Goal: Task Accomplishment & Management: Use online tool/utility

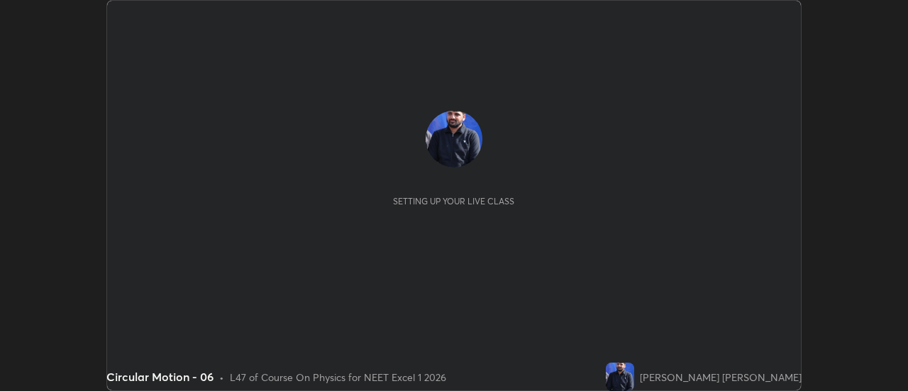
scroll to position [391, 908]
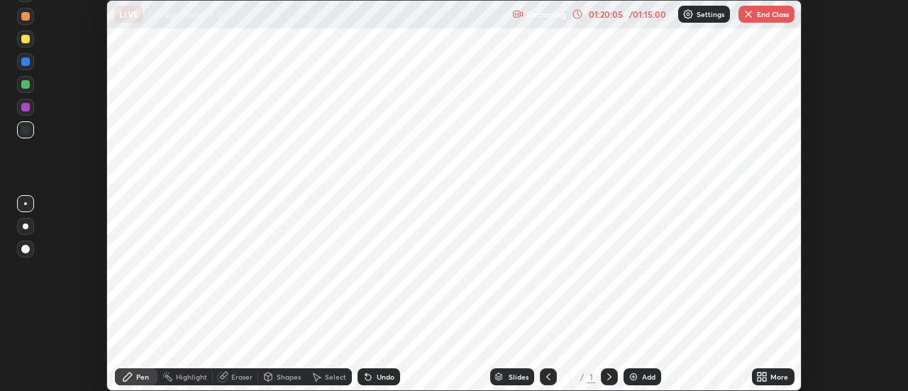
click at [740, 17] on button "End Class" at bounding box center [767, 14] width 56 height 17
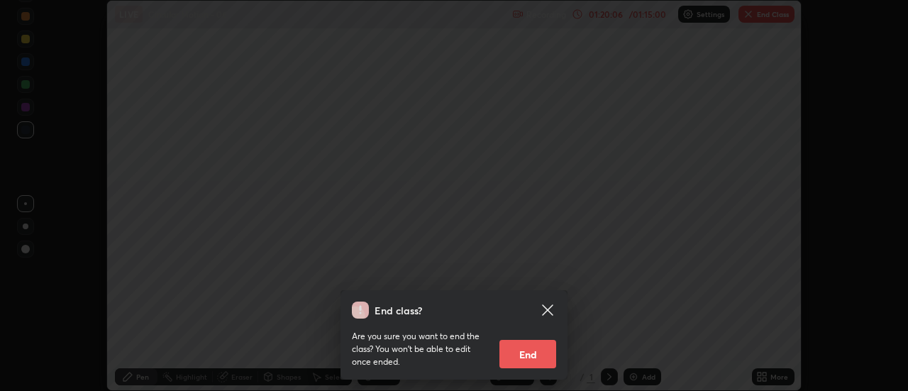
click at [517, 357] on button "End" at bounding box center [528, 354] width 57 height 28
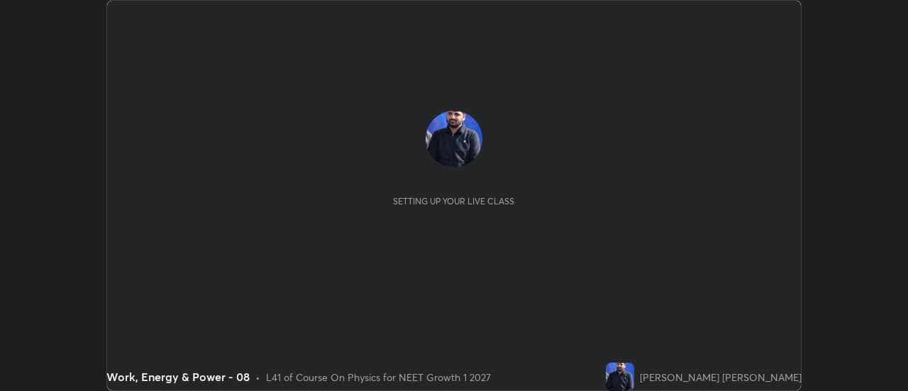
scroll to position [391, 908]
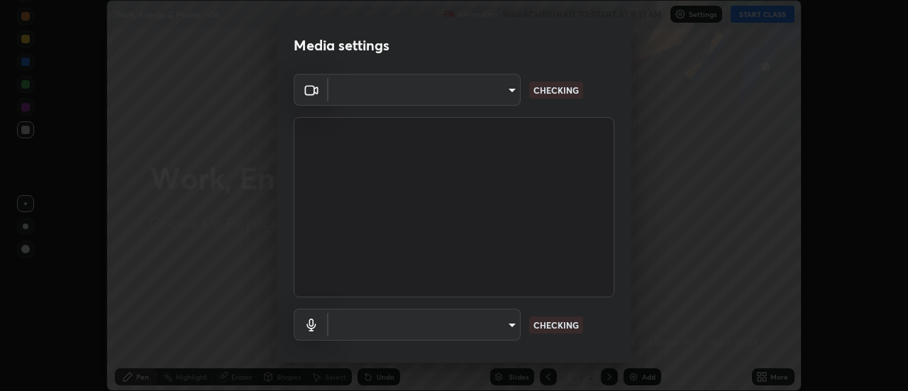
type input "985e4b1f72fc3b9494b48cef3b79fe3b682f9ae0bb15c20acfe574fe2aaad349"
type input "265cf534b138bf87f319f365071951407b00c29418ffc0cf12ee2ca8a10caa95"
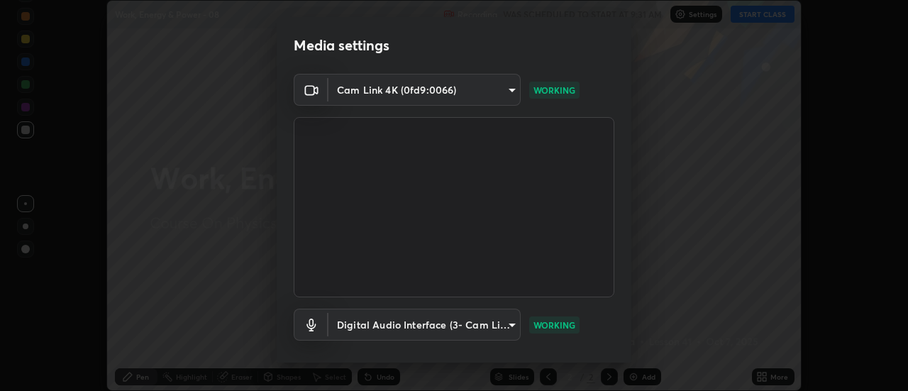
scroll to position [75, 0]
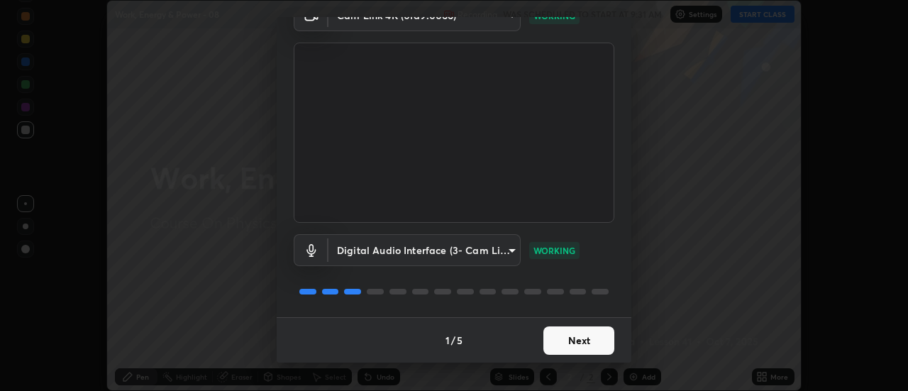
click at [572, 346] on button "Next" at bounding box center [579, 340] width 71 height 28
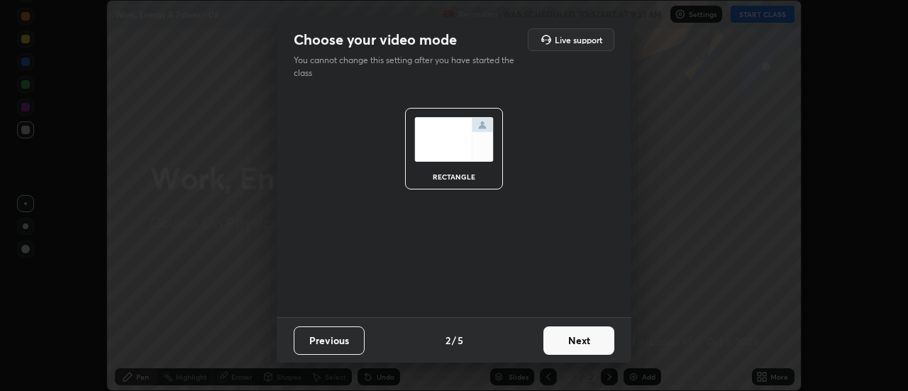
scroll to position [0, 0]
click at [575, 345] on button "Next" at bounding box center [579, 340] width 71 height 28
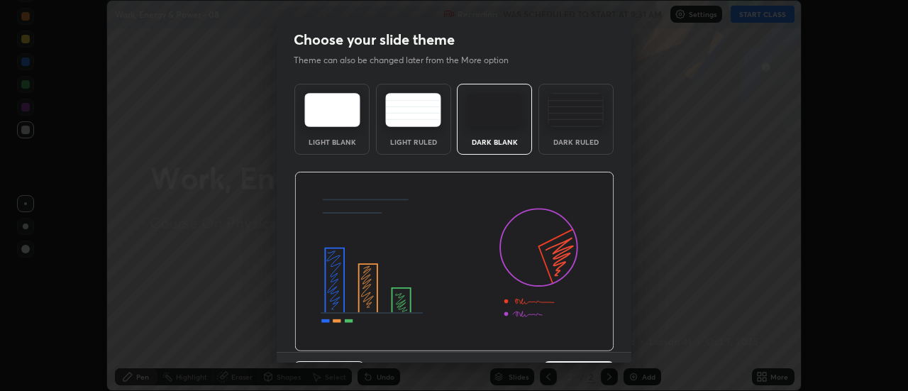
click at [577, 346] on img at bounding box center [455, 262] width 320 height 180
click at [579, 346] on img at bounding box center [455, 262] width 320 height 180
click at [580, 344] on img at bounding box center [455, 262] width 320 height 180
click at [593, 345] on img at bounding box center [455, 262] width 320 height 180
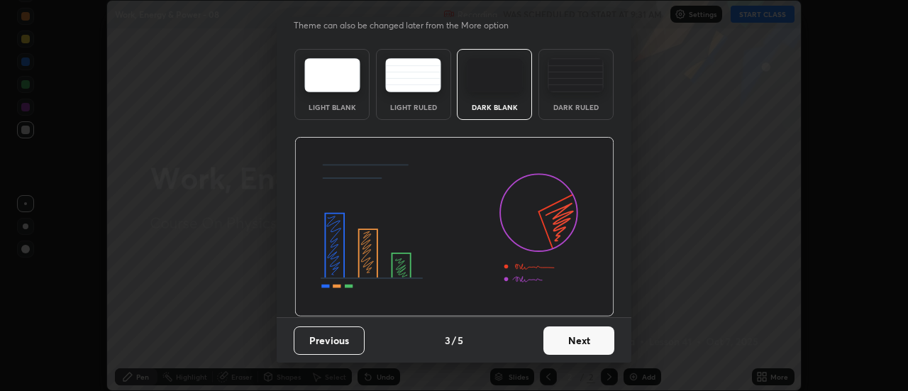
click at [580, 339] on button "Next" at bounding box center [579, 340] width 71 height 28
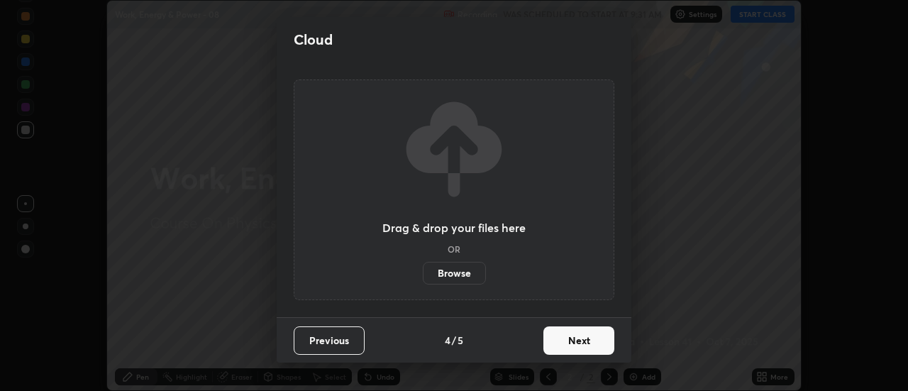
scroll to position [0, 0]
click at [583, 339] on button "Next" at bounding box center [579, 340] width 71 height 28
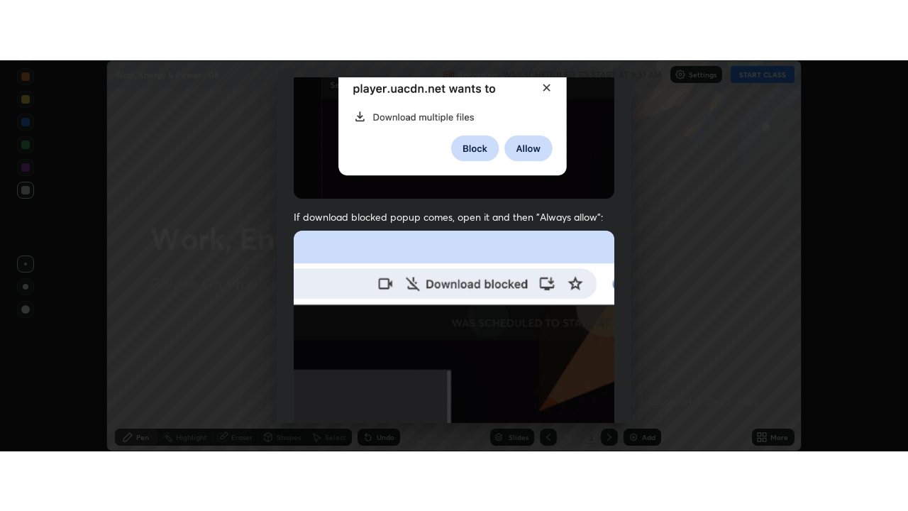
scroll to position [364, 0]
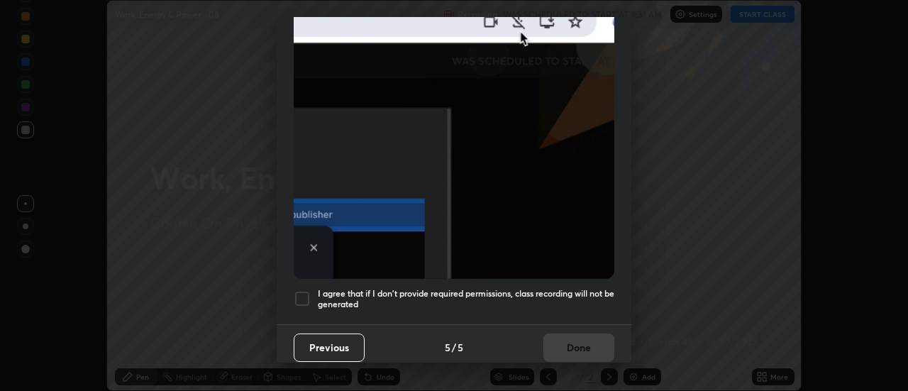
click at [573, 300] on h5 "I agree that if I don't provide required permissions, class recording will not …" at bounding box center [466, 299] width 297 height 22
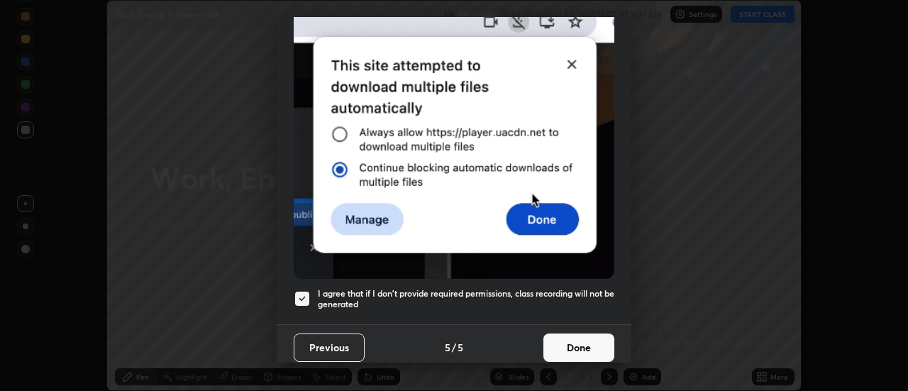
click at [581, 344] on button "Done" at bounding box center [579, 348] width 71 height 28
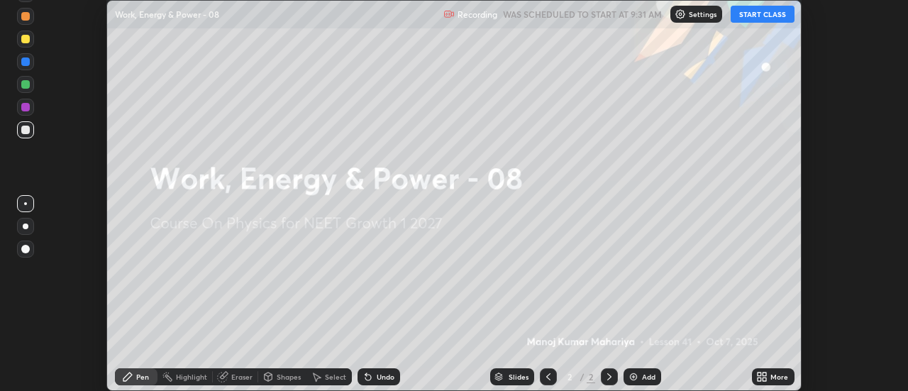
click at [767, 375] on icon at bounding box center [766, 375] width 4 height 4
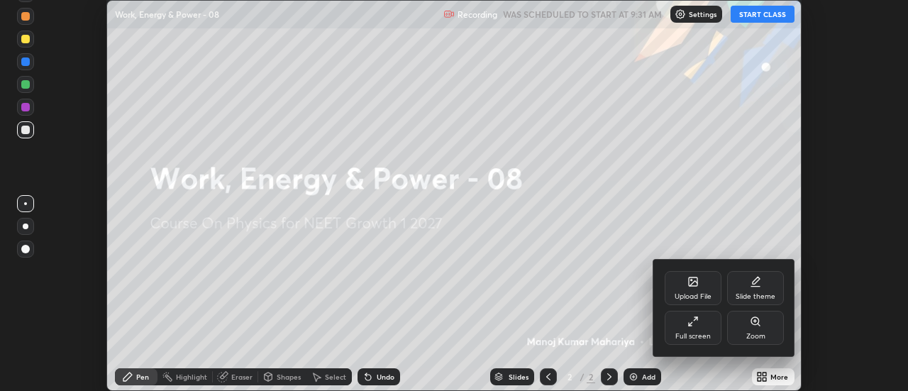
click at [703, 327] on div "Full screen" at bounding box center [693, 328] width 57 height 34
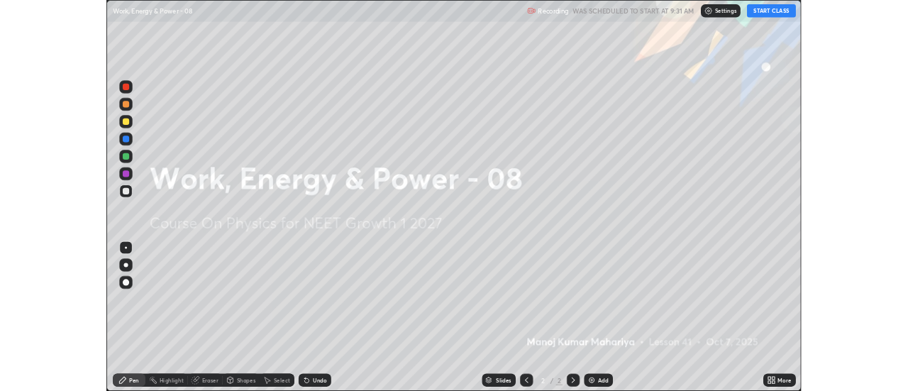
scroll to position [511, 908]
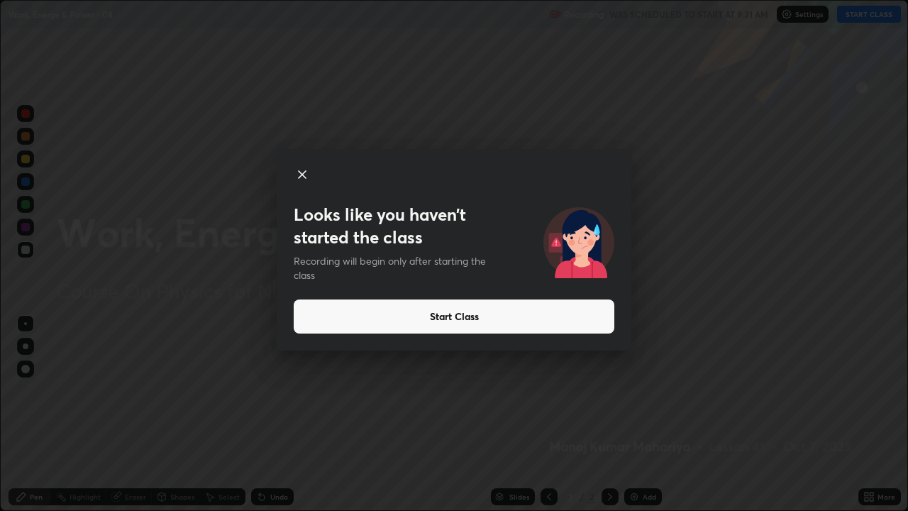
click at [598, 314] on button "Start Class" at bounding box center [454, 317] width 321 height 34
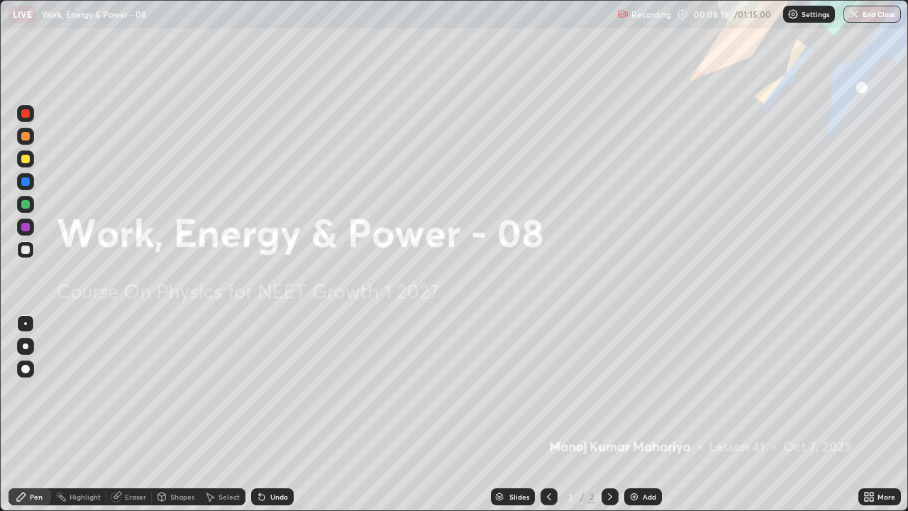
click at [631, 390] on img at bounding box center [634, 496] width 11 height 11
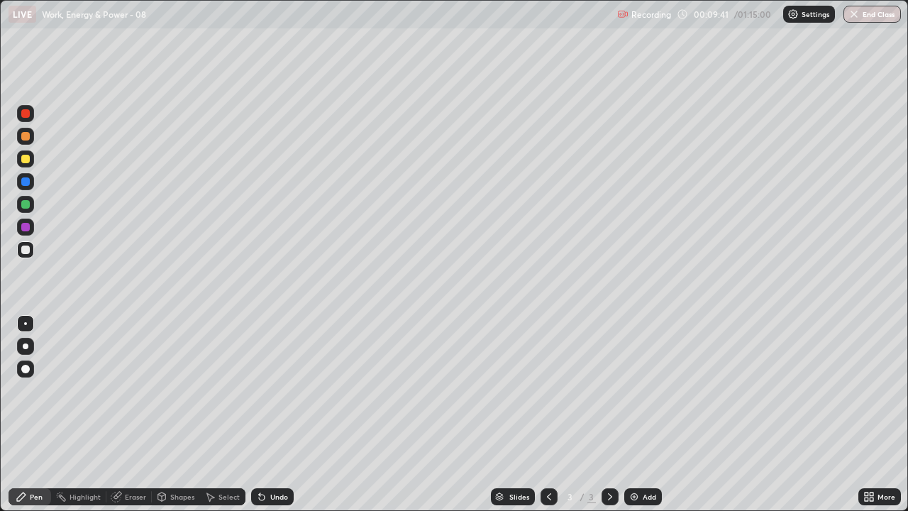
click at [25, 251] on div at bounding box center [25, 250] width 9 height 9
click at [26, 346] on div at bounding box center [26, 347] width 6 height 6
click at [25, 251] on div at bounding box center [25, 250] width 9 height 9
click at [26, 246] on div at bounding box center [25, 250] width 9 height 9
click at [26, 163] on div at bounding box center [25, 159] width 9 height 9
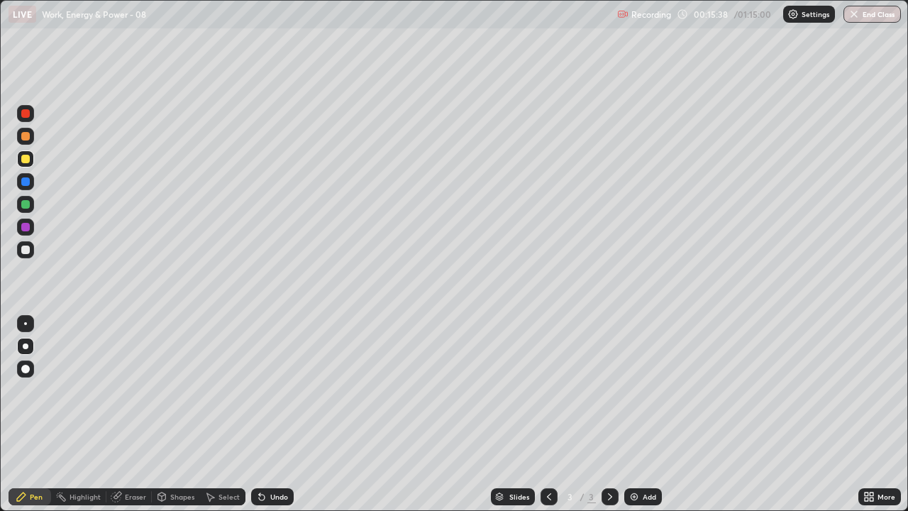
click at [640, 390] on div "Add" at bounding box center [644, 496] width 38 height 17
click at [35, 390] on div "Pen" at bounding box center [36, 496] width 13 height 7
click at [26, 346] on div at bounding box center [26, 347] width 6 height 6
click at [38, 390] on div "Pen" at bounding box center [36, 496] width 13 height 7
click at [26, 346] on div at bounding box center [26, 347] width 6 height 6
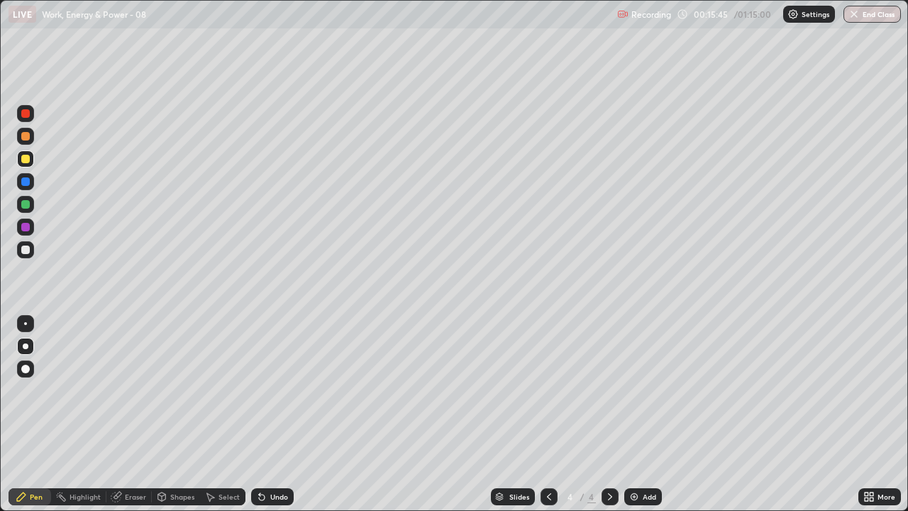
click at [27, 347] on div at bounding box center [26, 347] width 6 height 6
click at [34, 390] on div "Pen" at bounding box center [36, 496] width 13 height 7
click at [26, 251] on div at bounding box center [25, 250] width 9 height 9
click at [541, 390] on div at bounding box center [549, 496] width 17 height 17
click at [609, 390] on icon at bounding box center [610, 496] width 11 height 11
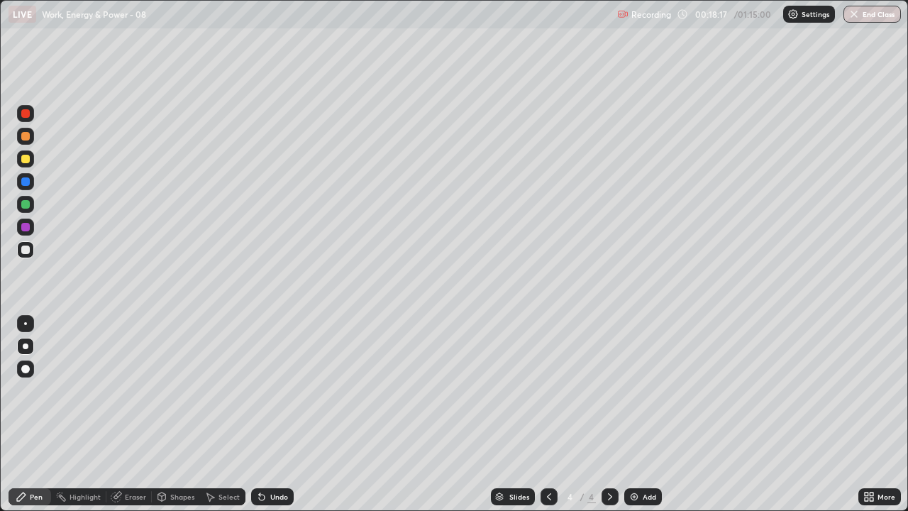
click at [548, 390] on icon at bounding box center [549, 496] width 11 height 11
click at [603, 390] on div at bounding box center [610, 496] width 17 height 17
click at [261, 390] on icon at bounding box center [262, 498] width 6 height 6
click at [263, 390] on icon at bounding box center [261, 496] width 11 height 11
click at [259, 390] on icon at bounding box center [262, 498] width 6 height 6
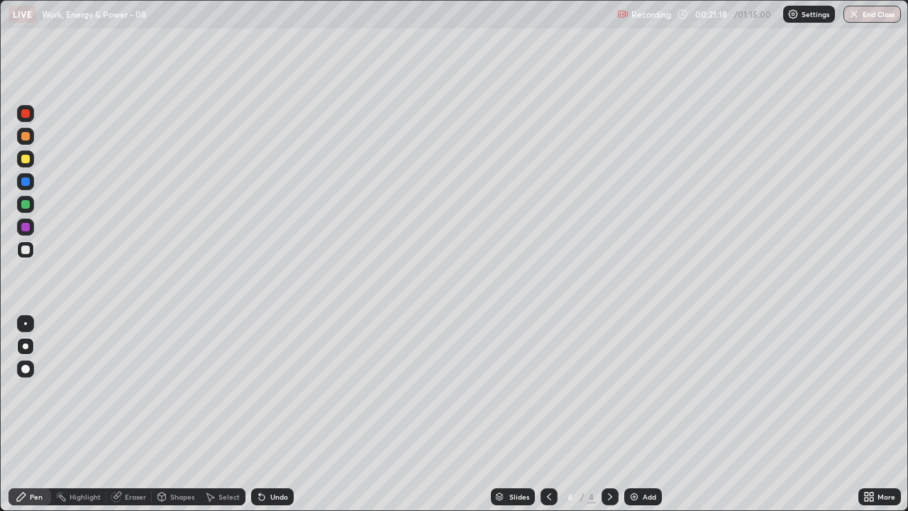
click at [632, 390] on img at bounding box center [634, 496] width 11 height 11
click at [28, 250] on div at bounding box center [25, 250] width 9 height 9
click at [129, 390] on div "Eraser" at bounding box center [135, 496] width 21 height 7
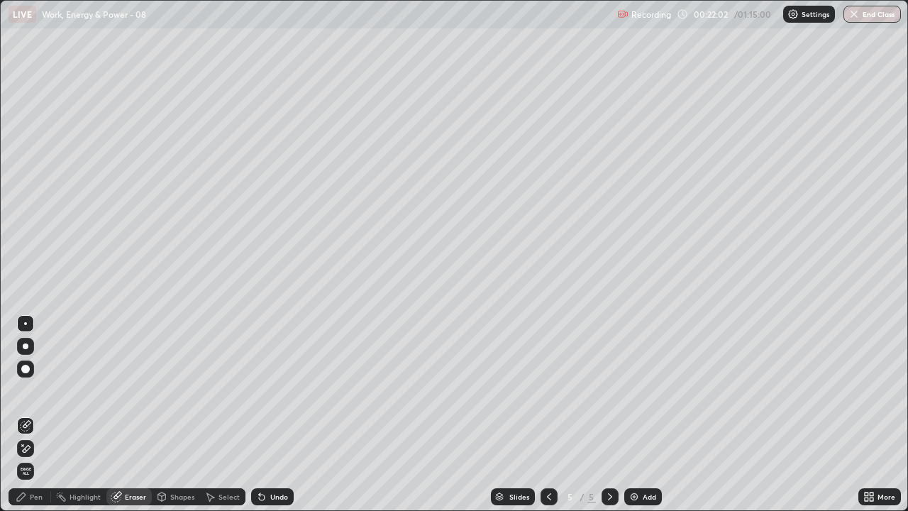
click at [35, 390] on div "Pen" at bounding box center [36, 496] width 13 height 7
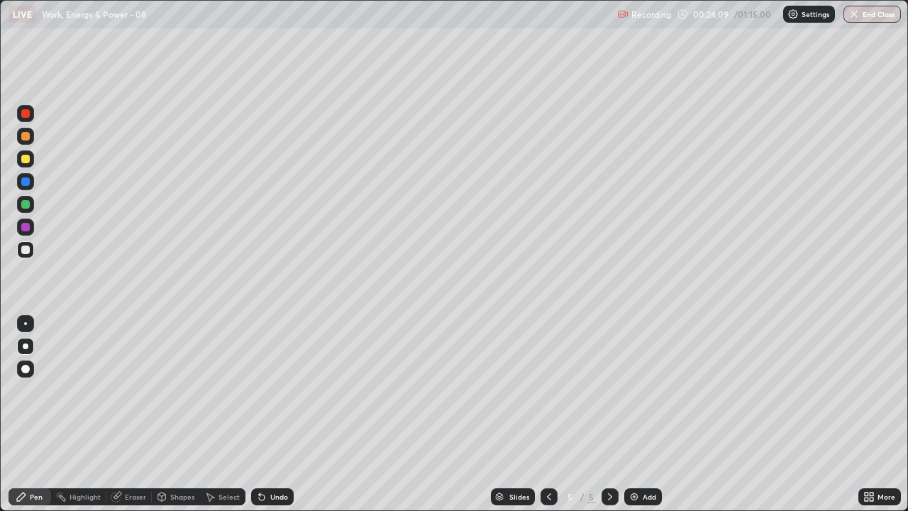
click at [23, 157] on div at bounding box center [25, 159] width 9 height 9
click at [28, 251] on div at bounding box center [25, 250] width 9 height 9
click at [257, 390] on icon at bounding box center [261, 496] width 11 height 11
click at [259, 390] on icon at bounding box center [262, 498] width 6 height 6
click at [257, 390] on icon at bounding box center [261, 496] width 11 height 11
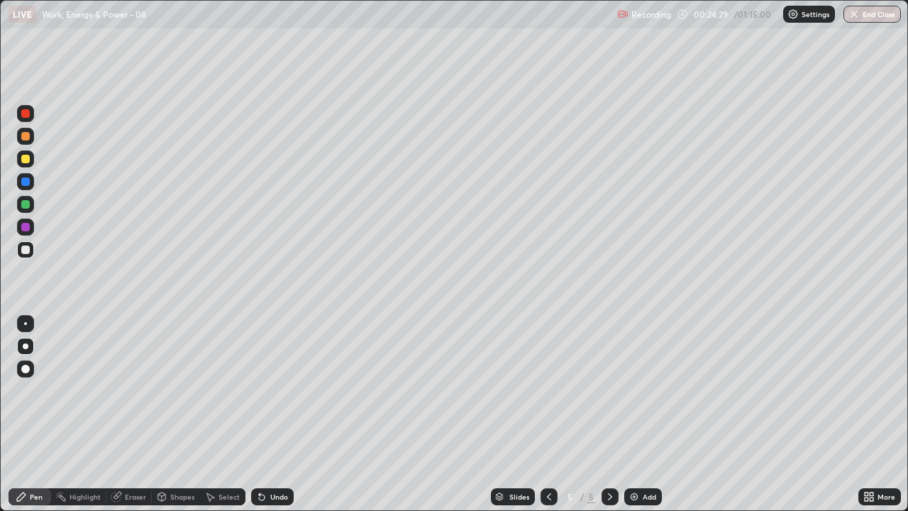
click at [260, 390] on icon at bounding box center [262, 498] width 6 height 6
click at [627, 390] on div "Add" at bounding box center [644, 496] width 38 height 17
click at [31, 390] on div "Pen" at bounding box center [30, 496] width 43 height 17
click at [26, 346] on div at bounding box center [26, 347] width 6 height 6
click at [20, 160] on div at bounding box center [25, 158] width 17 height 17
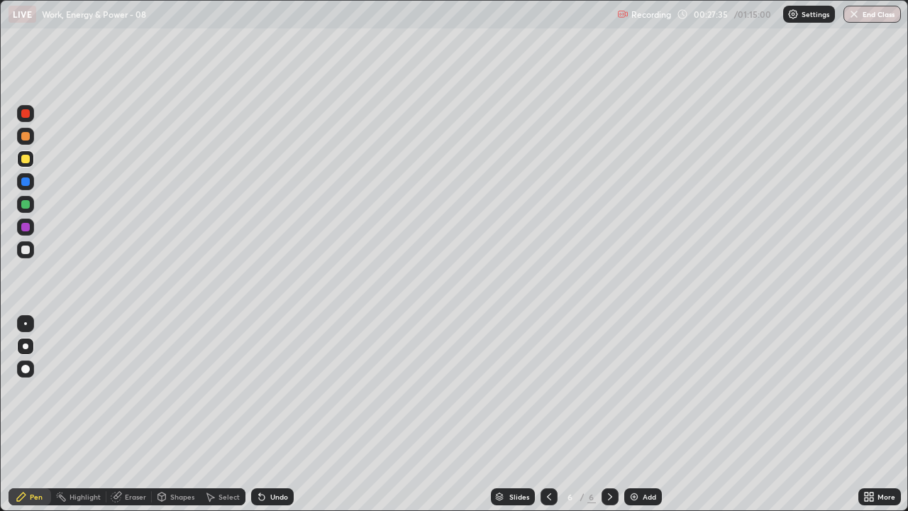
click at [632, 390] on img at bounding box center [634, 496] width 11 height 11
click at [26, 247] on div at bounding box center [25, 250] width 9 height 9
click at [260, 390] on icon at bounding box center [262, 498] width 6 height 6
click at [256, 390] on icon at bounding box center [261, 496] width 11 height 11
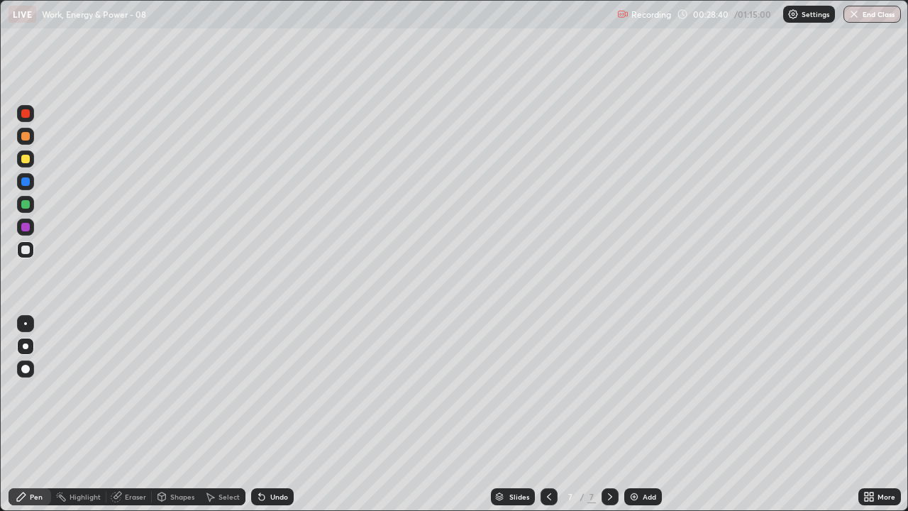
click at [259, 390] on icon at bounding box center [262, 498] width 6 height 6
click at [259, 390] on icon at bounding box center [259, 493] width 1 height 1
click at [259, 390] on icon at bounding box center [261, 496] width 11 height 11
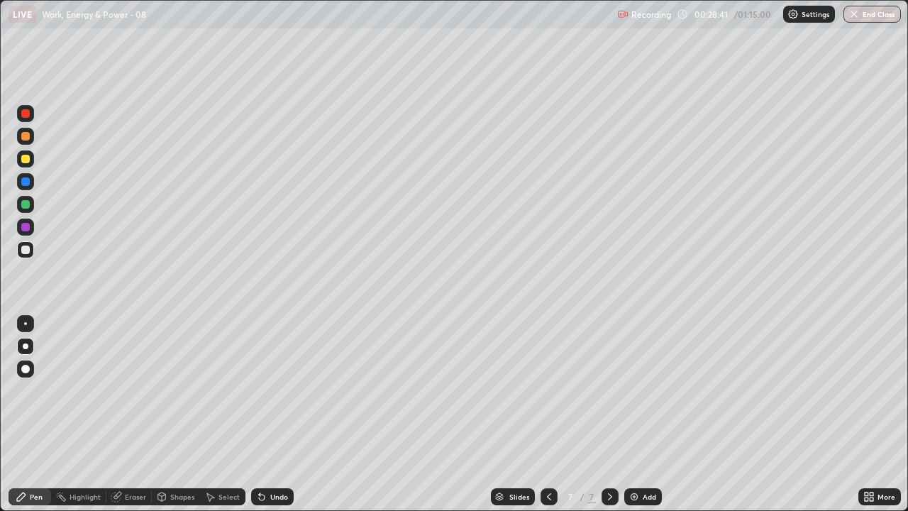
click at [259, 390] on icon at bounding box center [259, 493] width 1 height 1
click at [256, 390] on icon at bounding box center [261, 496] width 11 height 11
click at [259, 390] on icon at bounding box center [259, 493] width 1 height 1
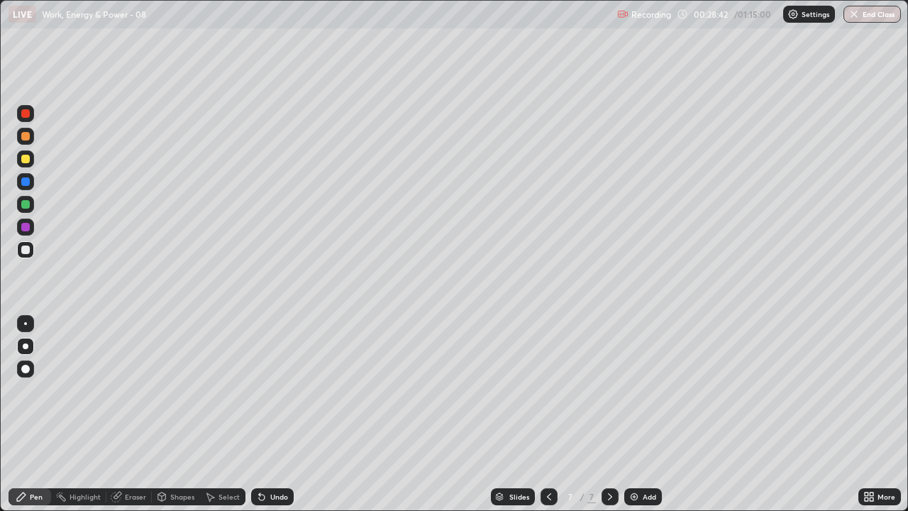
click at [259, 390] on icon at bounding box center [259, 493] width 1 height 1
click at [259, 390] on icon at bounding box center [262, 498] width 6 height 6
click at [263, 390] on icon at bounding box center [262, 498] width 6 height 6
click at [262, 390] on icon at bounding box center [261, 496] width 11 height 11
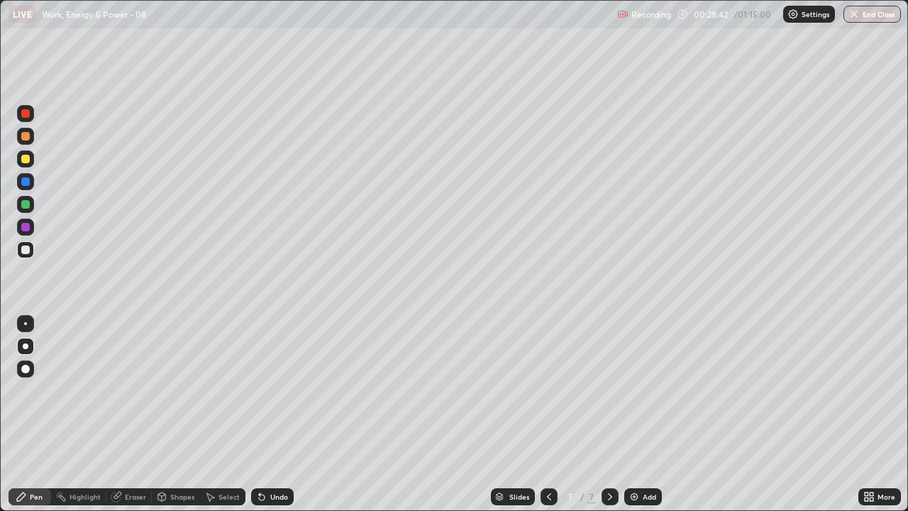
click at [264, 390] on icon at bounding box center [261, 496] width 11 height 11
click at [265, 390] on div "Undo" at bounding box center [272, 496] width 43 height 17
click at [263, 390] on icon at bounding box center [261, 496] width 11 height 11
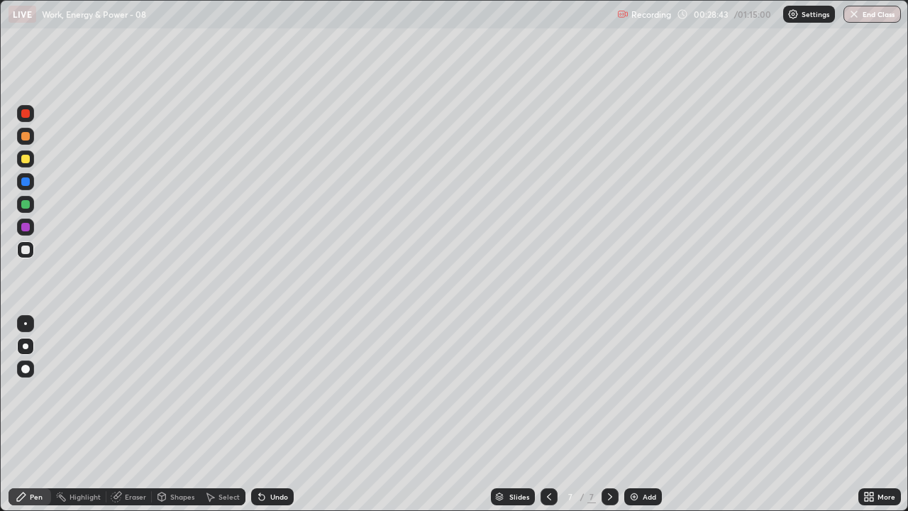
click at [263, 390] on icon at bounding box center [262, 498] width 6 height 6
click at [260, 390] on icon at bounding box center [262, 498] width 6 height 6
click at [261, 390] on icon at bounding box center [262, 498] width 6 height 6
click at [260, 390] on icon at bounding box center [262, 498] width 6 height 6
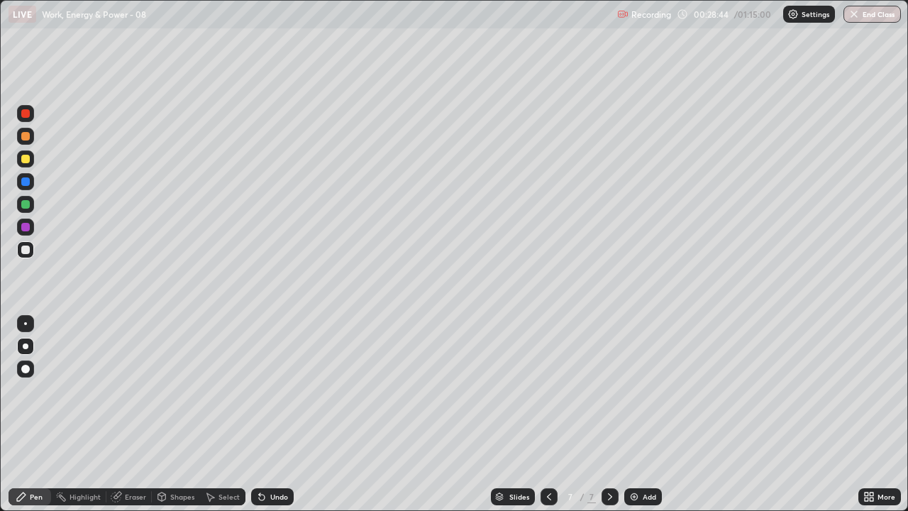
click at [260, 390] on icon at bounding box center [262, 498] width 6 height 6
click at [256, 390] on icon at bounding box center [261, 496] width 11 height 11
click at [264, 390] on icon at bounding box center [261, 496] width 11 height 11
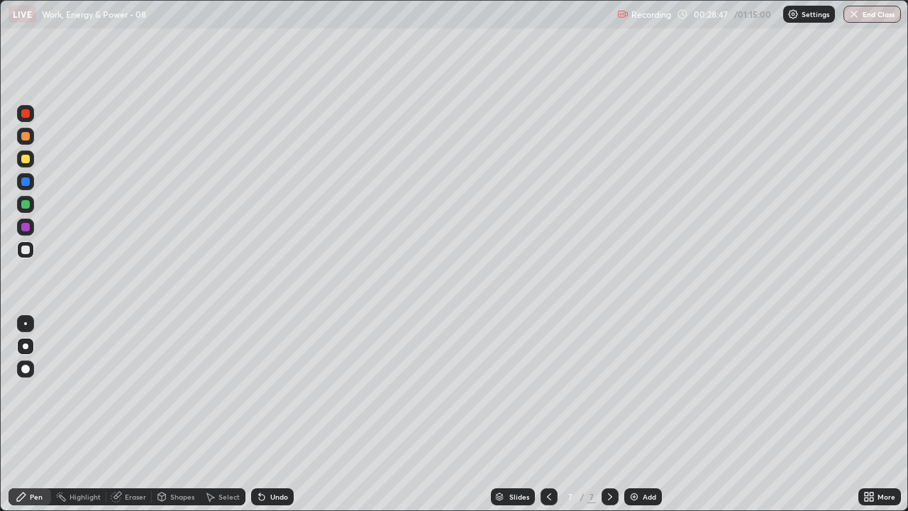
click at [263, 390] on icon at bounding box center [261, 496] width 11 height 11
click at [265, 390] on icon at bounding box center [261, 496] width 11 height 11
click at [263, 390] on div "Undo" at bounding box center [272, 496] width 43 height 17
click at [133, 390] on div "Eraser" at bounding box center [135, 496] width 21 height 7
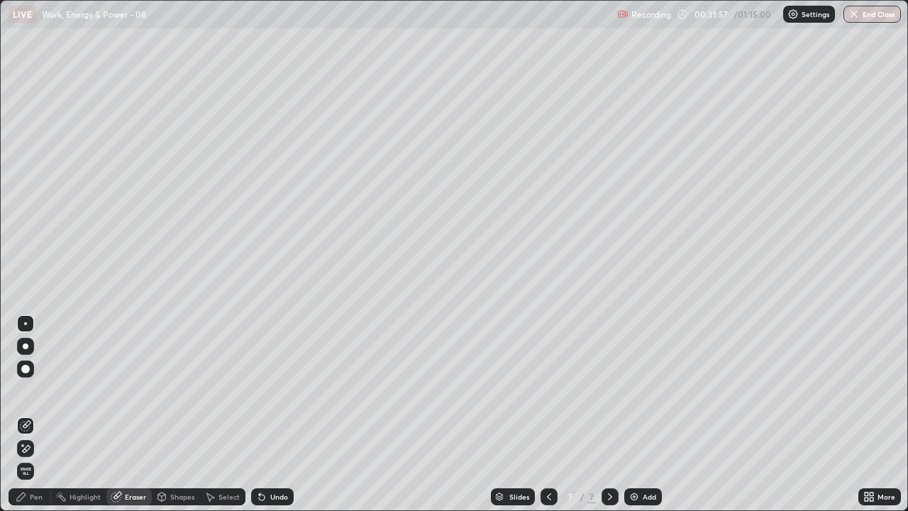
click at [132, 390] on div "Eraser" at bounding box center [128, 496] width 45 height 17
click at [38, 390] on div "Pen" at bounding box center [30, 496] width 43 height 17
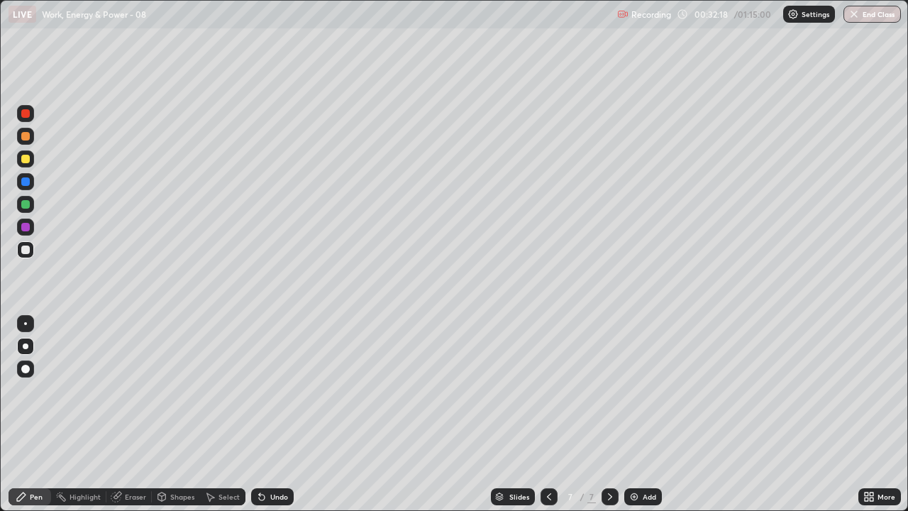
click at [21, 341] on div at bounding box center [25, 346] width 17 height 17
click at [546, 390] on icon at bounding box center [549, 496] width 11 height 11
click at [549, 390] on icon at bounding box center [549, 496] width 11 height 11
click at [547, 390] on icon at bounding box center [549, 496] width 4 height 7
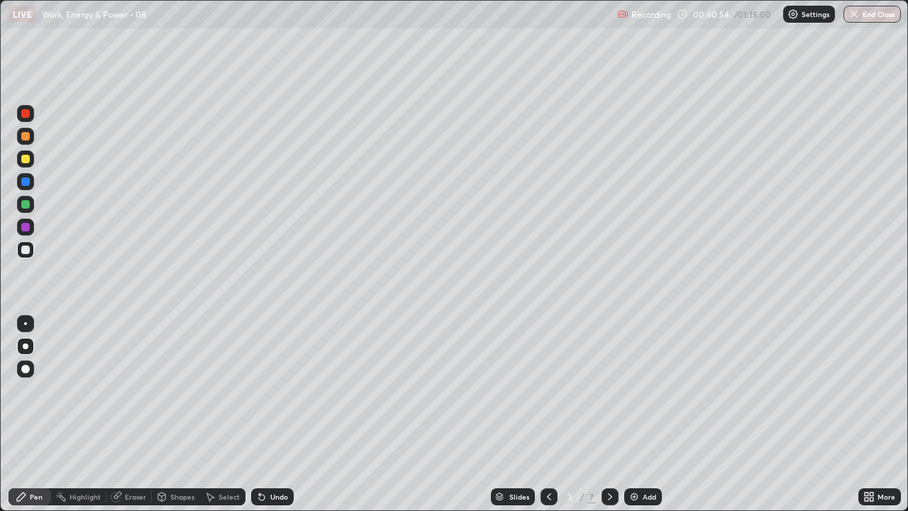
click at [609, 390] on icon at bounding box center [610, 496] width 11 height 11
click at [132, 390] on div "Eraser" at bounding box center [128, 496] width 45 height 17
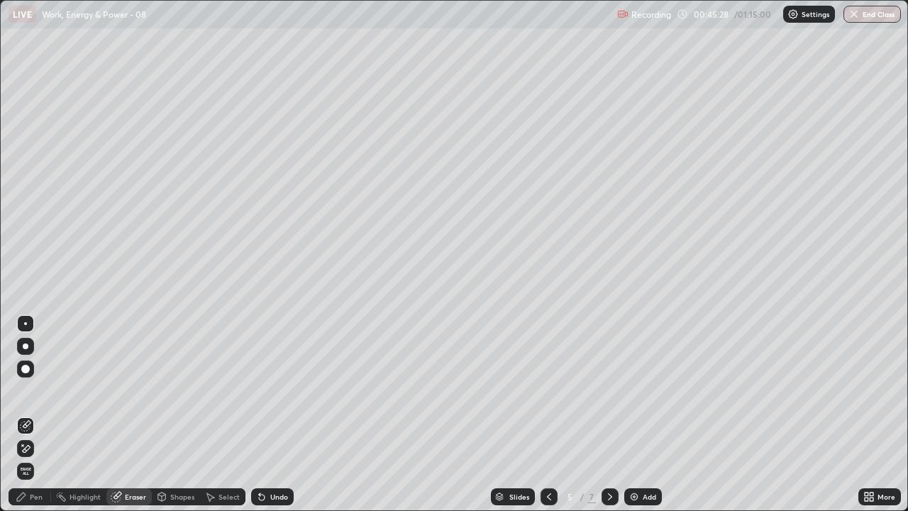
click at [39, 390] on div "Pen" at bounding box center [30, 496] width 43 height 17
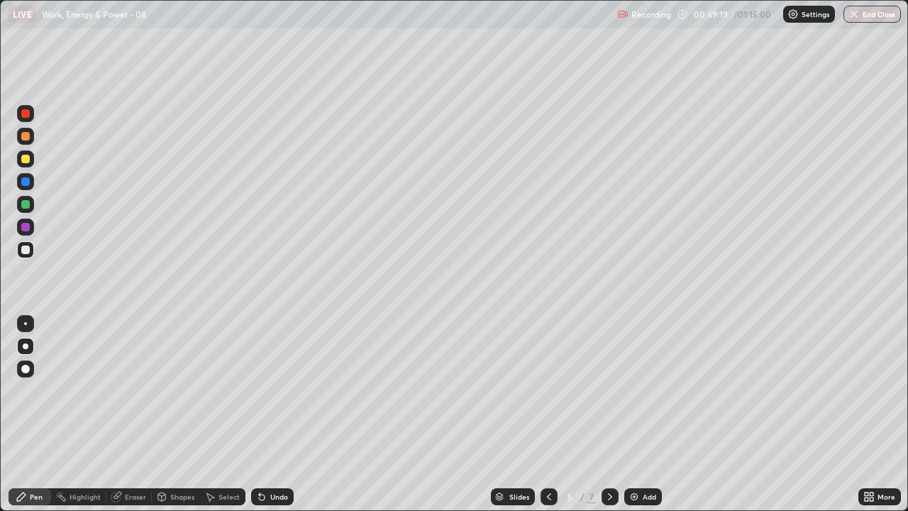
click at [609, 390] on icon at bounding box center [610, 496] width 11 height 11
click at [612, 390] on icon at bounding box center [610, 496] width 11 height 11
click at [631, 390] on div "Add" at bounding box center [644, 496] width 38 height 17
click at [31, 344] on div at bounding box center [25, 346] width 17 height 17
click at [261, 390] on icon at bounding box center [262, 498] width 6 height 6
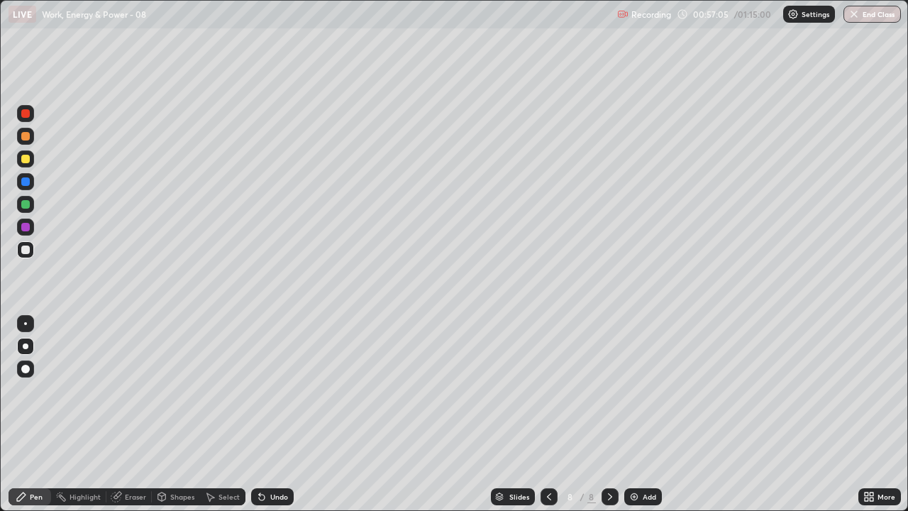
click at [263, 390] on icon at bounding box center [261, 496] width 11 height 11
click at [262, 390] on icon at bounding box center [262, 498] width 6 height 6
click at [259, 390] on icon at bounding box center [262, 498] width 6 height 6
click at [260, 390] on icon at bounding box center [262, 498] width 6 height 6
click at [265, 390] on icon at bounding box center [261, 496] width 11 height 11
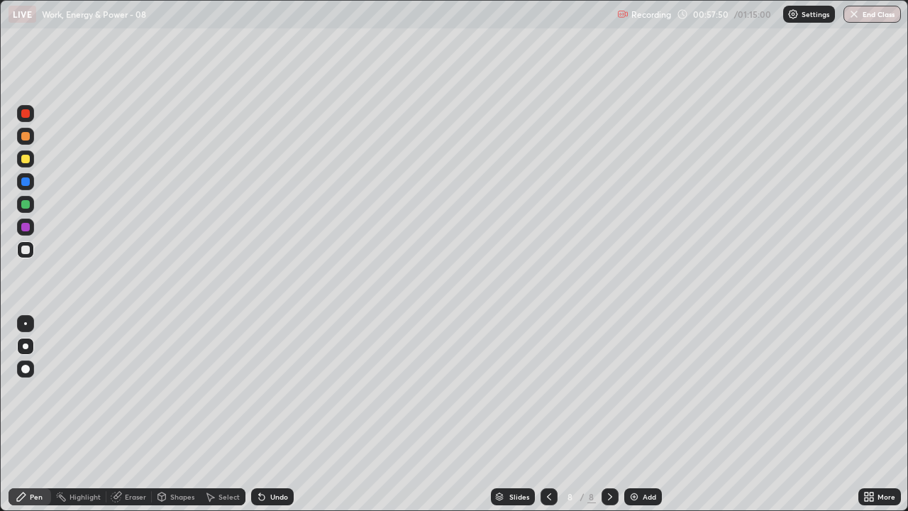
click at [265, 390] on icon at bounding box center [261, 496] width 11 height 11
click at [264, 390] on icon at bounding box center [261, 496] width 11 height 11
click at [260, 390] on icon at bounding box center [262, 498] width 6 height 6
click at [265, 390] on icon at bounding box center [261, 496] width 11 height 11
click at [26, 113] on div at bounding box center [25, 113] width 9 height 9
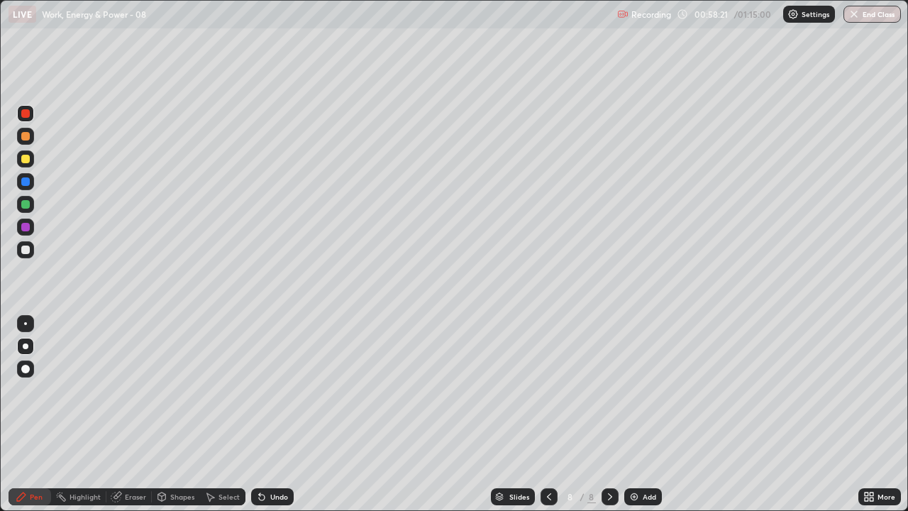
click at [26, 251] on div at bounding box center [25, 250] width 9 height 9
click at [260, 390] on icon at bounding box center [262, 498] width 6 height 6
click at [26, 116] on div at bounding box center [25, 113] width 9 height 9
click at [25, 251] on div at bounding box center [25, 250] width 9 height 9
click at [27, 162] on div at bounding box center [25, 159] width 9 height 9
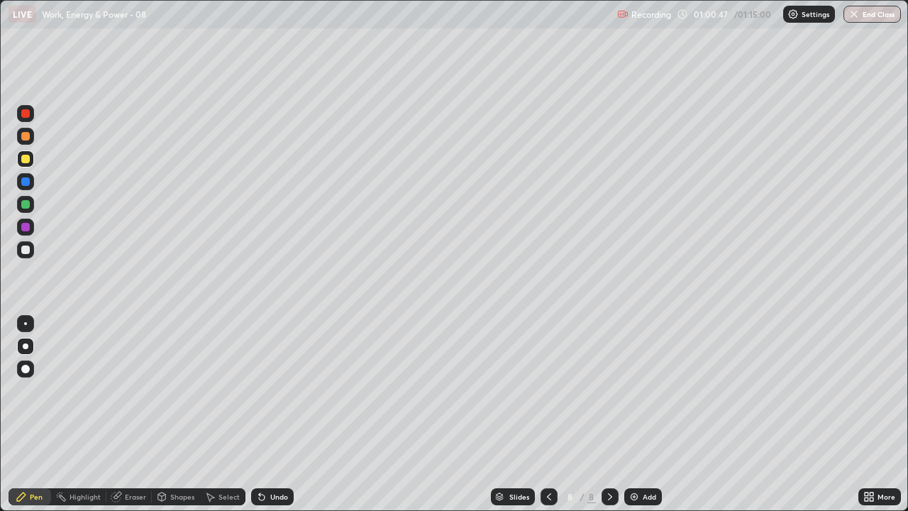
click at [24, 112] on div at bounding box center [25, 113] width 9 height 9
click at [632, 390] on img at bounding box center [634, 496] width 11 height 11
click at [27, 253] on div at bounding box center [25, 250] width 9 height 9
click at [259, 390] on icon at bounding box center [262, 498] width 6 height 6
click at [544, 390] on div at bounding box center [549, 496] width 17 height 17
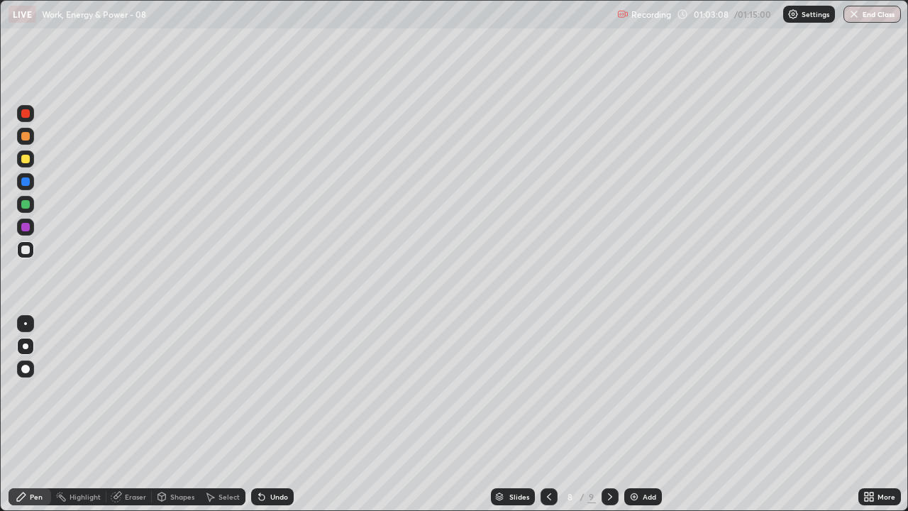
click at [609, 390] on icon at bounding box center [610, 496] width 11 height 11
click at [23, 116] on div at bounding box center [25, 113] width 9 height 9
click at [548, 390] on icon at bounding box center [549, 496] width 11 height 11
click at [604, 390] on div at bounding box center [610, 496] width 17 height 17
click at [885, 19] on button "End Class" at bounding box center [873, 14] width 56 height 17
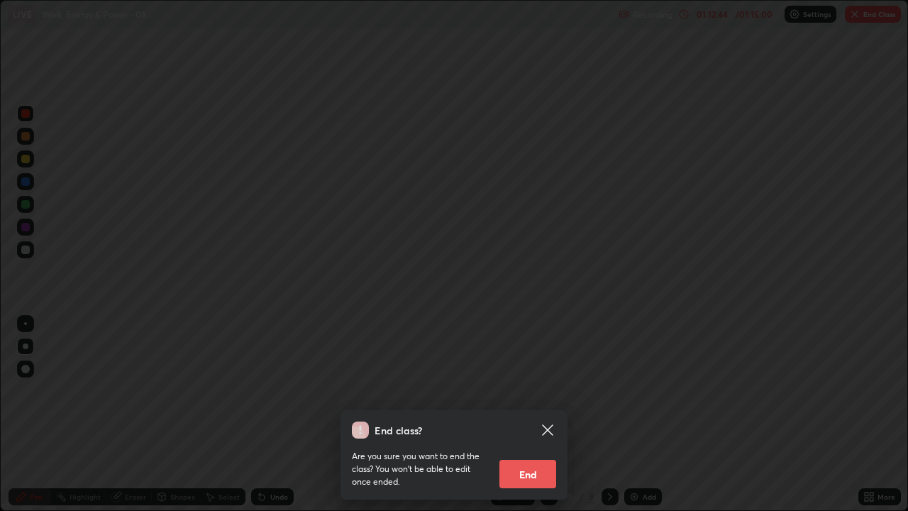
click at [547, 390] on button "End" at bounding box center [528, 474] width 57 height 28
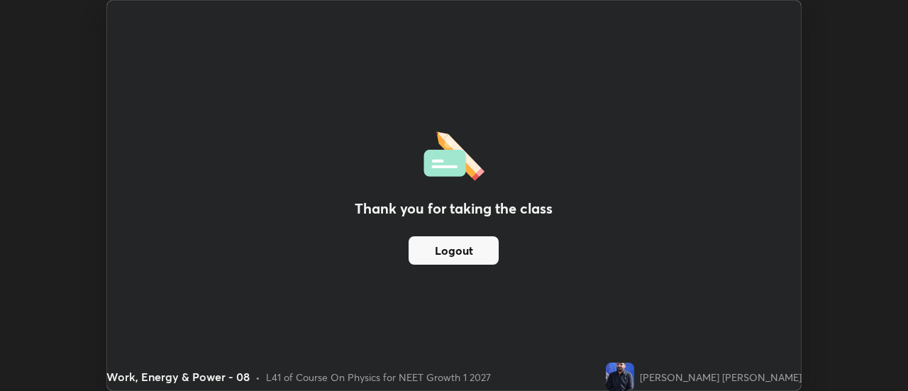
scroll to position [70584, 70066]
